Goal: Find contact information: Find contact information

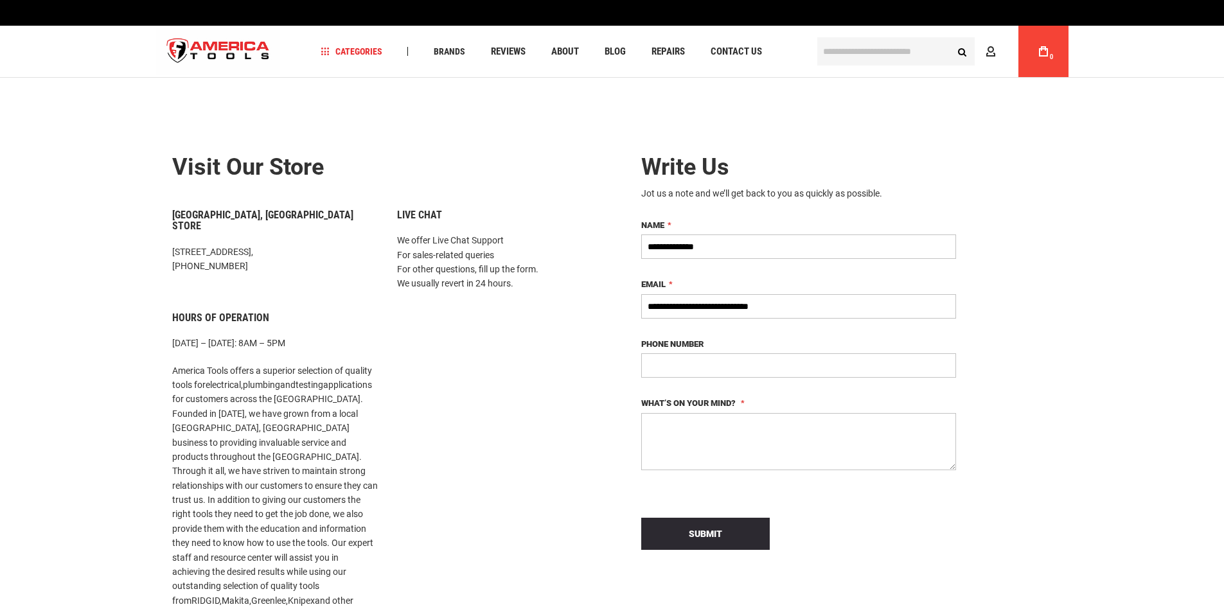
click at [423, 220] on h6 "Live Chat" at bounding box center [500, 216] width 206 height 12
click at [442, 255] on p "We offer Live Chat Support For sales-related queries For other questions, fill …" at bounding box center [500, 262] width 206 height 58
click at [735, 58] on link "Contact Us" at bounding box center [736, 51] width 63 height 17
click at [762, 51] on span "Contact Us" at bounding box center [736, 52] width 51 height 10
click at [858, 247] on input "**********" at bounding box center [798, 247] width 315 height 24
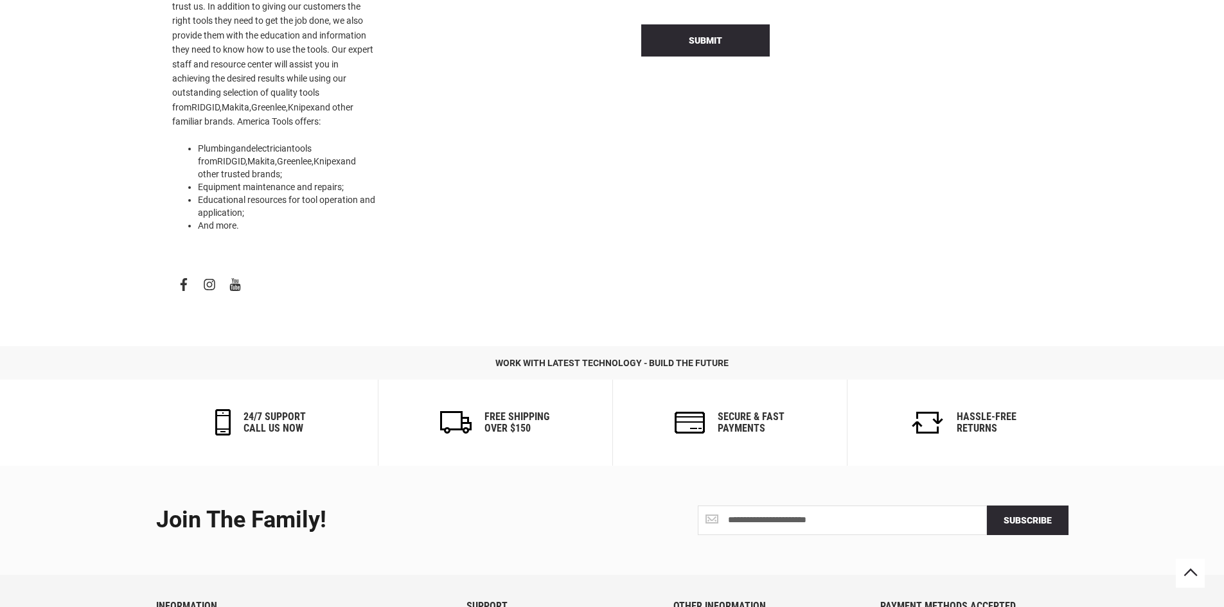
scroll to position [483, 0]
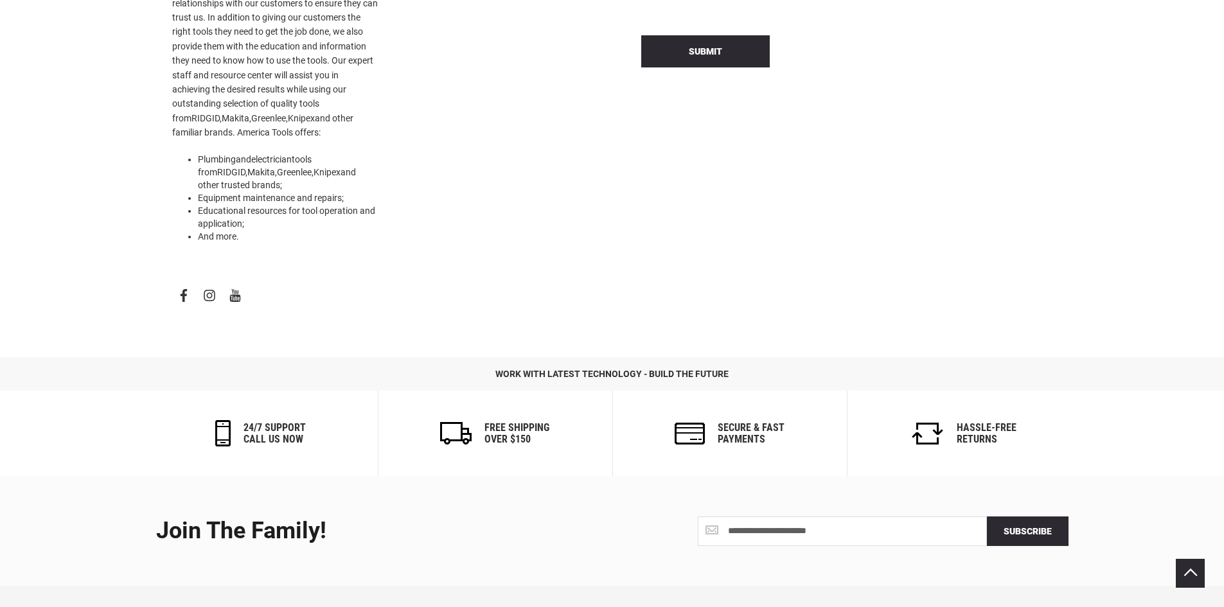
click at [1189, 577] on icon at bounding box center [1190, 573] width 15 height 15
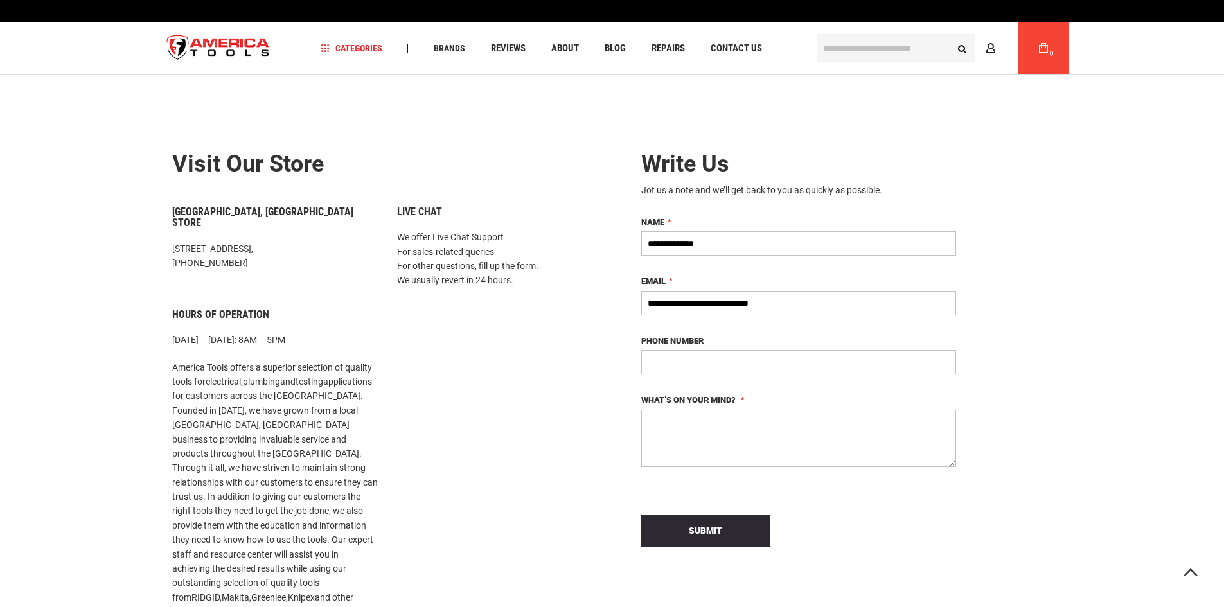
scroll to position [0, 0]
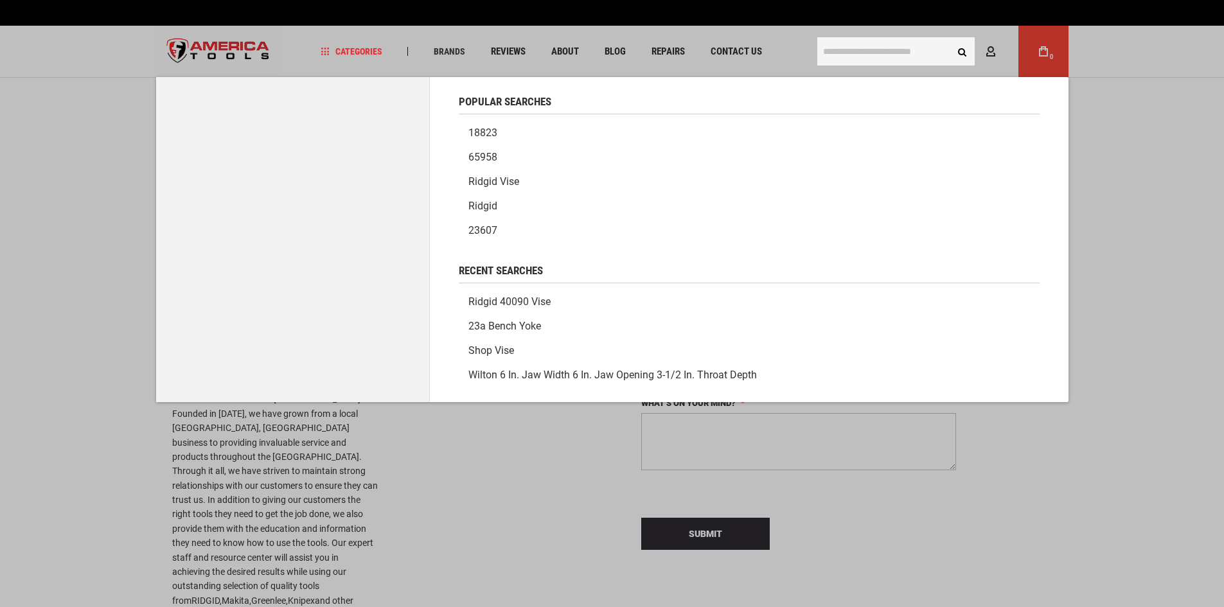
click at [864, 52] on input "text" at bounding box center [895, 51] width 157 height 28
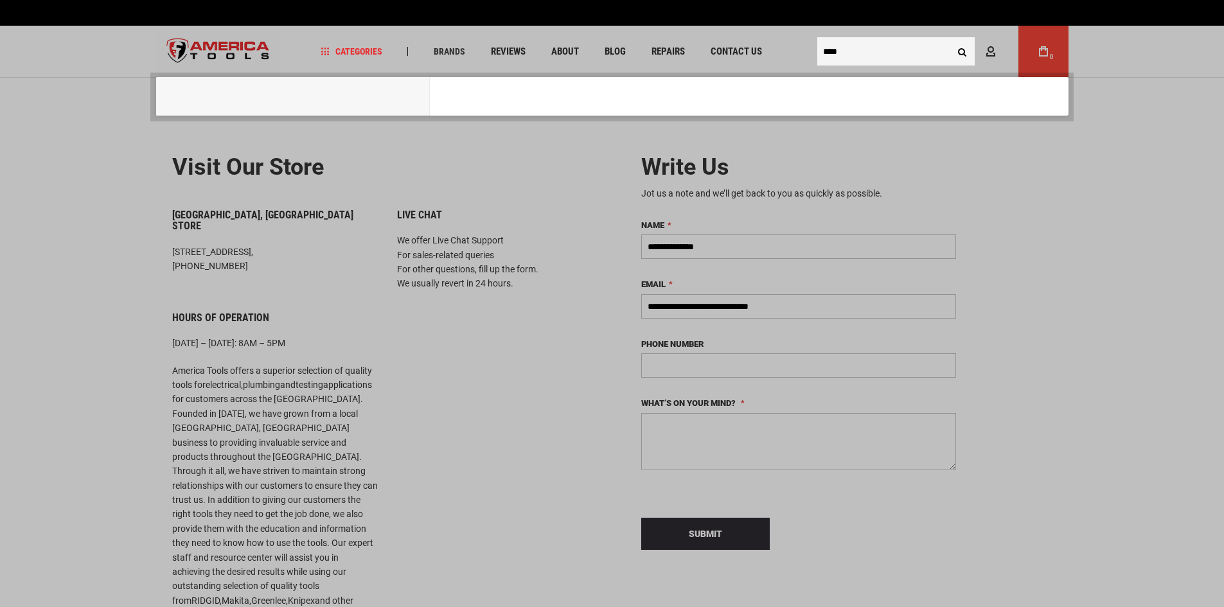
click at [950, 39] on button "Search" at bounding box center [962, 51] width 24 height 24
type input "****"
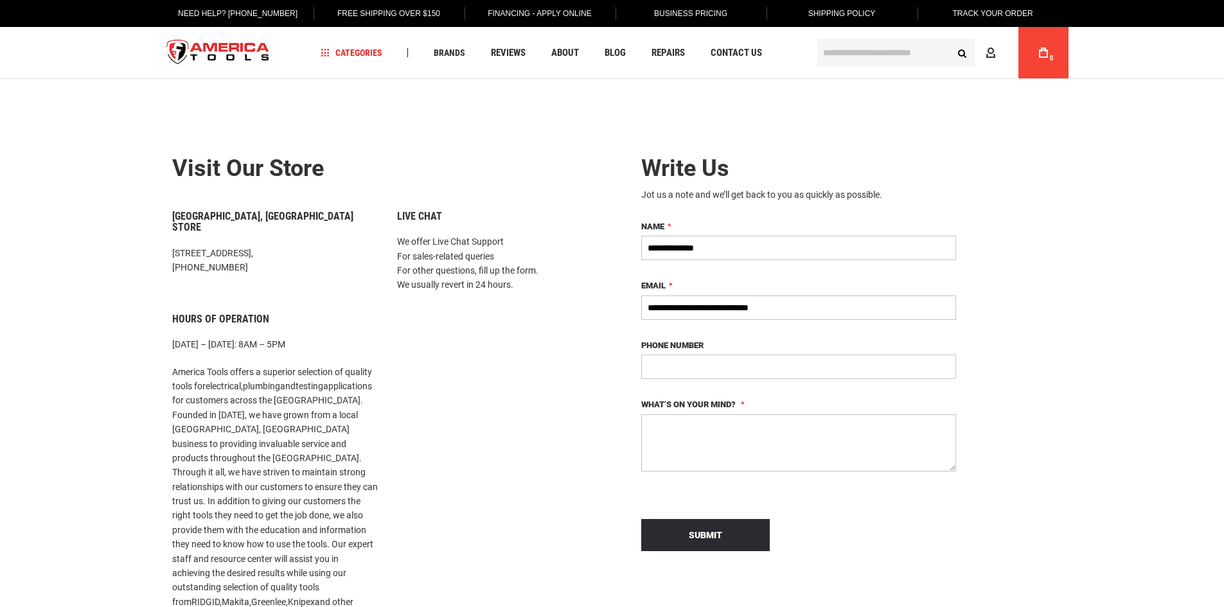
click at [986, 13] on link "Track Your Order" at bounding box center [992, 13] width 100 height 27
type input "**********"
click at [210, 13] on link "Need Help? [PHONE_NUMBER]" at bounding box center [237, 13] width 139 height 27
click at [208, 43] on img "store logo" at bounding box center [218, 53] width 125 height 48
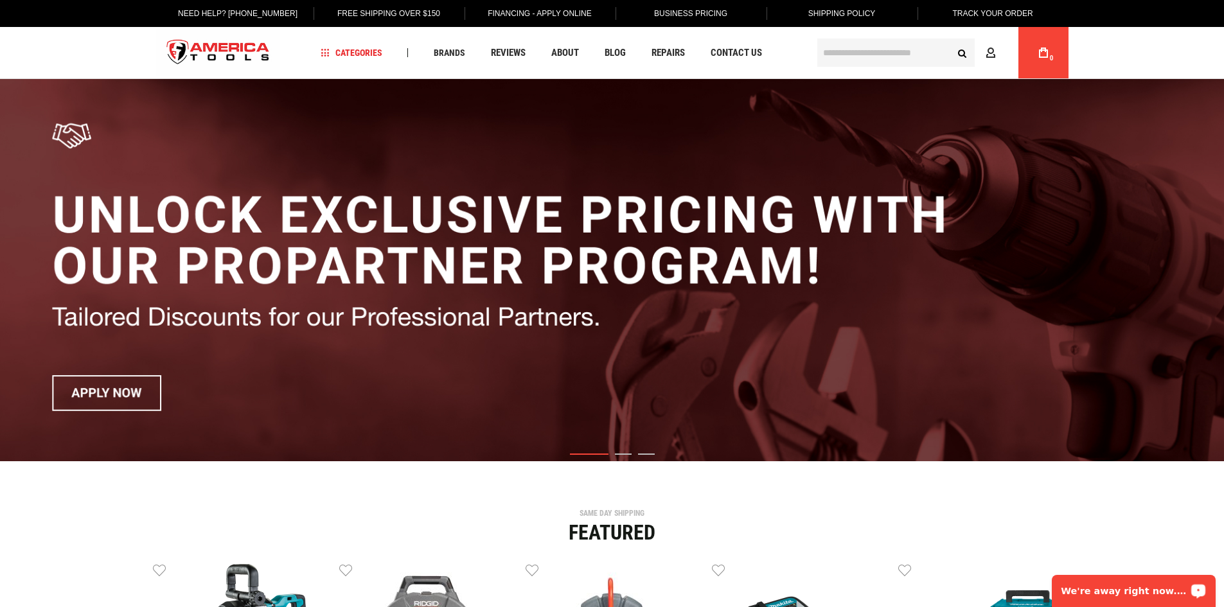
drag, startPoint x: 1101, startPoint y: 587, endPoint x: 1109, endPoint y: 589, distance: 8.5
click at [1109, 589] on p "We're away right now. Please check back later!" at bounding box center [1125, 591] width 127 height 10
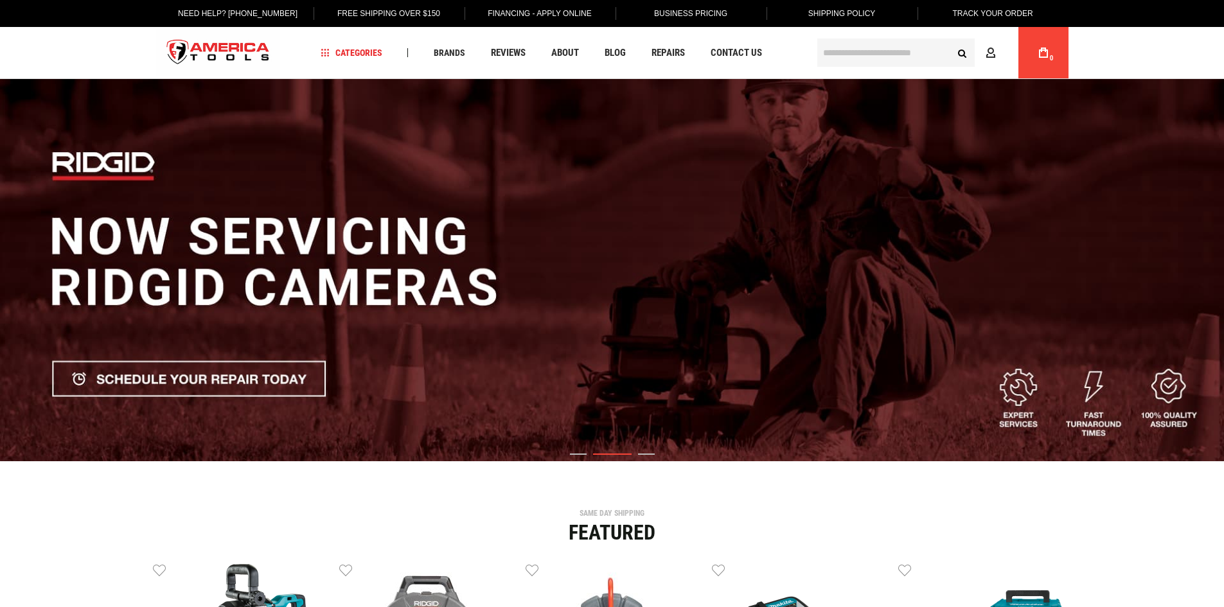
click at [877, 161] on img "2 / 3" at bounding box center [612, 270] width 1224 height 382
